Goal: Transaction & Acquisition: Purchase product/service

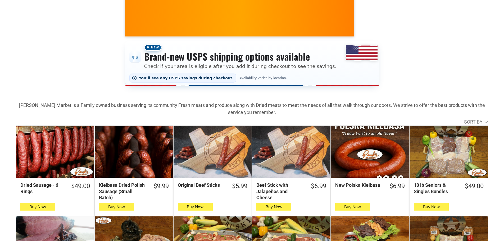
scroll to position [71, 0]
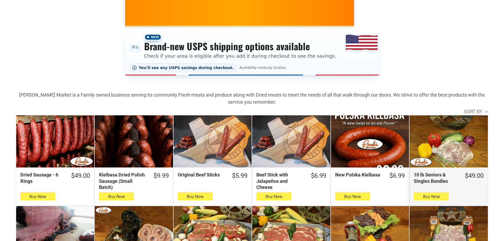
click at [445, 153] on div "10 lb Seniors & Singles Bundles" at bounding box center [448, 141] width 78 height 52
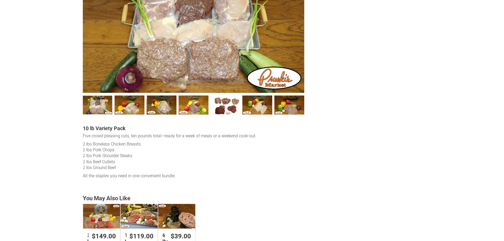
scroll to position [141, 0]
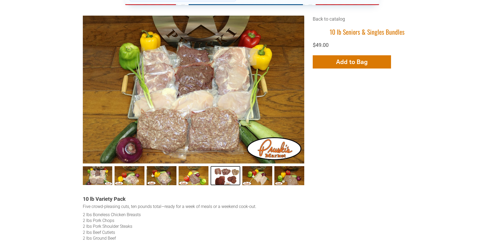
click at [222, 177] on link "Seniors &amp; Singles Bundles005 4" at bounding box center [226, 175] width 30 height 19
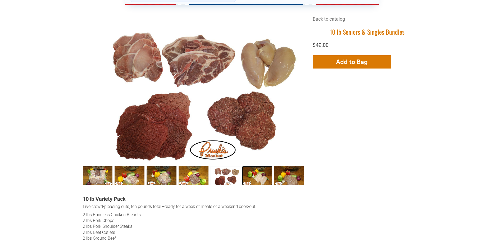
click at [253, 176] on link "Seniors &amp; Singles Bundles006 5" at bounding box center [257, 175] width 30 height 19
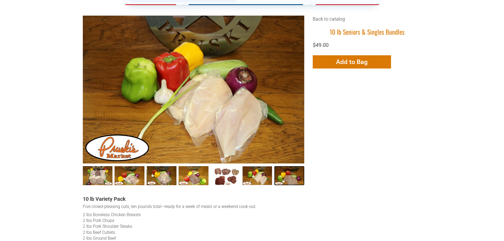
click at [280, 177] on link "Seniors &amp; Singles Bundles007 6" at bounding box center [289, 175] width 30 height 19
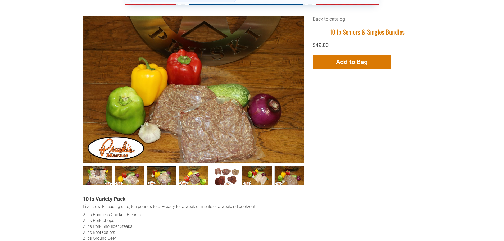
click at [160, 175] on link "Seniors &amp; Singles Bundles003 2" at bounding box center [162, 175] width 30 height 19
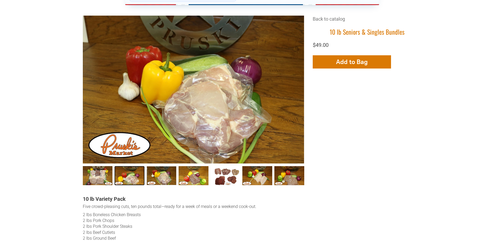
click at [133, 178] on link "Seniors &amp; Singles Bundles002 1" at bounding box center [130, 175] width 30 height 19
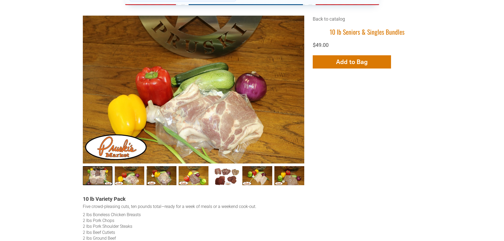
click at [102, 177] on link "10 lb Seniors &amp; Singles Bundles 0" at bounding box center [98, 175] width 30 height 19
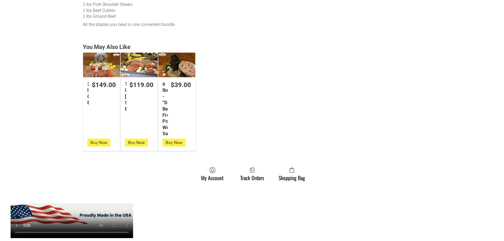
scroll to position [353, 0]
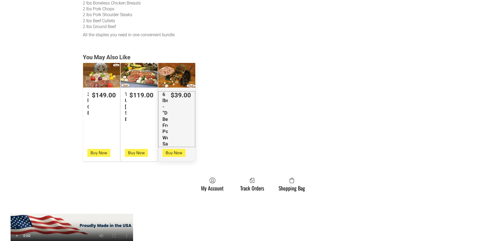
click at [177, 96] on div "$39.00" at bounding box center [181, 95] width 20 height 8
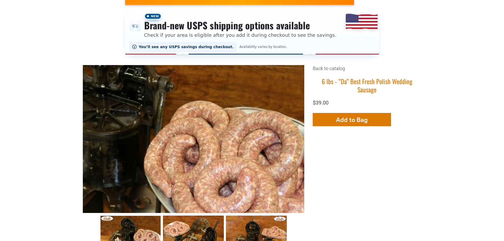
scroll to position [141, 0]
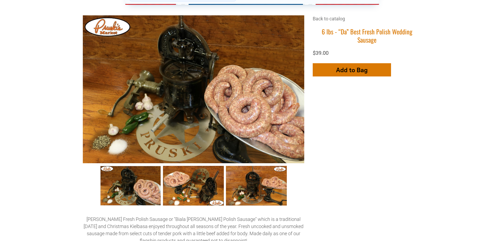
click at [329, 63] on button "Add to Bag" at bounding box center [352, 69] width 78 height 13
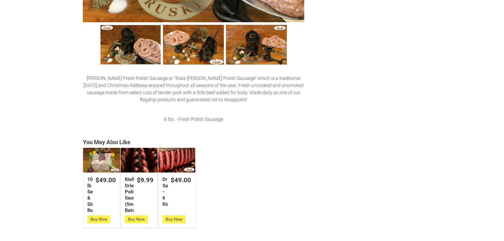
scroll to position [0, 0]
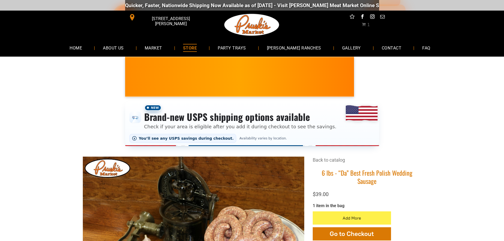
click at [366, 22] on span "1" at bounding box center [366, 24] width 8 height 5
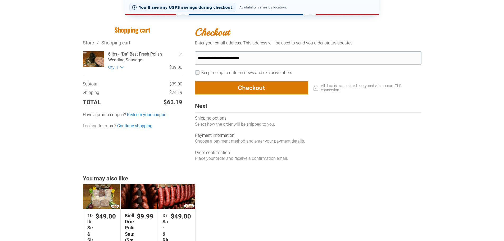
scroll to position [141, 0]
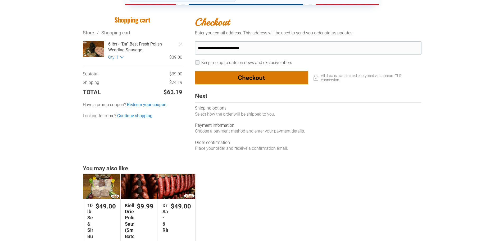
click at [234, 77] on div "button" at bounding box center [251, 77] width 113 height 13
select select "**"
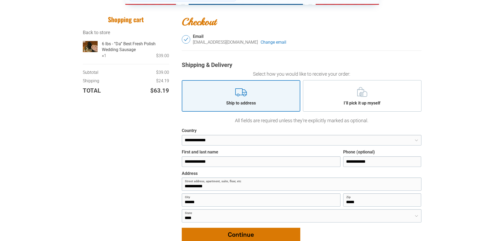
scroll to position [282, 0]
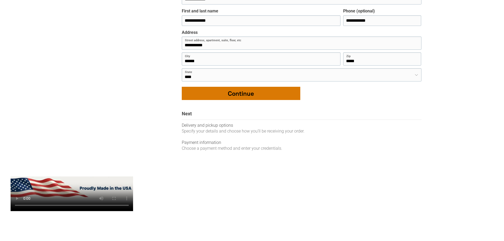
click at [264, 99] on div "button" at bounding box center [241, 93] width 118 height 13
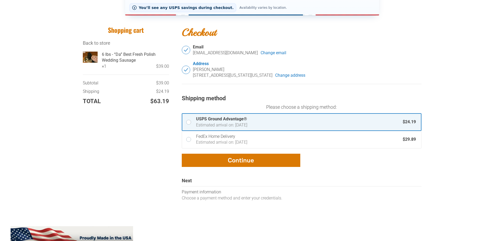
scroll to position [141, 0]
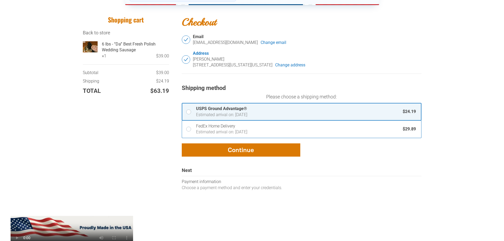
click at [216, 129] on div "FedEx Home Delivery" at bounding box center [298, 126] width 204 height 6
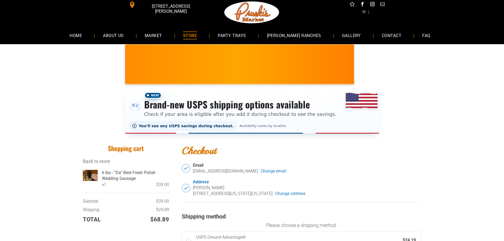
scroll to position [0, 0]
